Goal: Navigation & Orientation: Find specific page/section

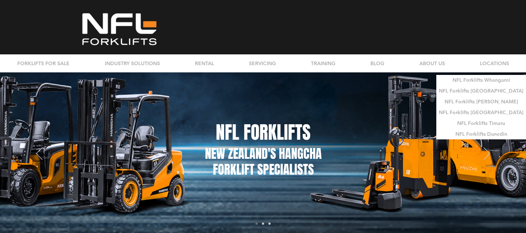
click at [476, 61] on div "LOCATIONS" at bounding box center [495, 63] width 60 height 18
click at [475, 81] on p "NFL Forklifts Whangarei" at bounding box center [481, 80] width 63 height 10
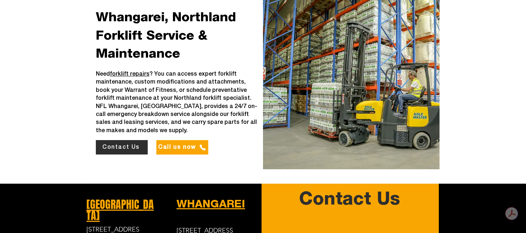
click at [209, 197] on link "WHANGAREI" at bounding box center [211, 203] width 68 height 13
